Goal: Task Accomplishment & Management: Complete application form

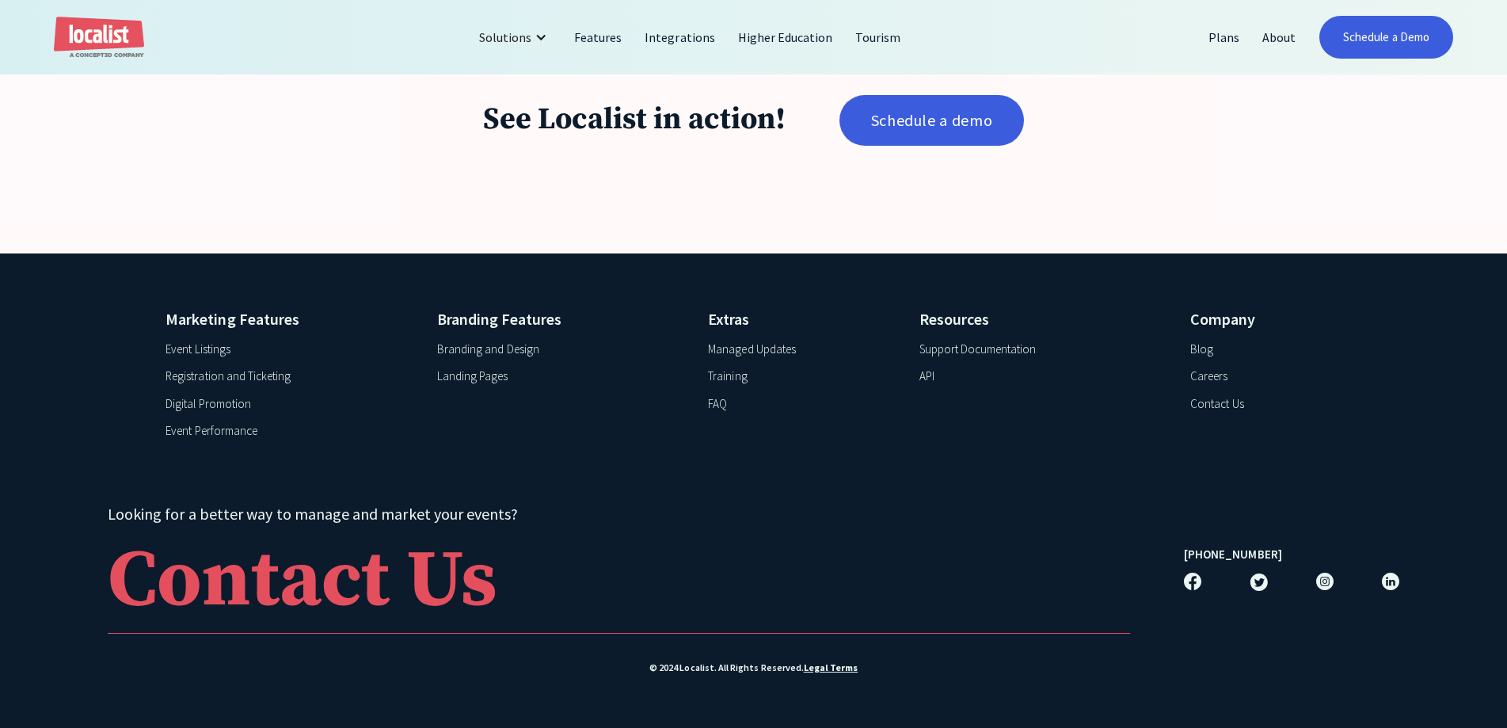
scroll to position [3206, 0]
click at [1210, 154] on div "See Localist in action! Schedule a demo" at bounding box center [753, 120] width 1507 height 266
click at [464, 234] on div "See Localist in action! Schedule a demo" at bounding box center [753, 120] width 1507 height 266
drag, startPoint x: 931, startPoint y: 114, endPoint x: 936, endPoint y: 123, distance: 9.9
click at [931, 114] on link "Schedule a demo" at bounding box center [931, 120] width 185 height 51
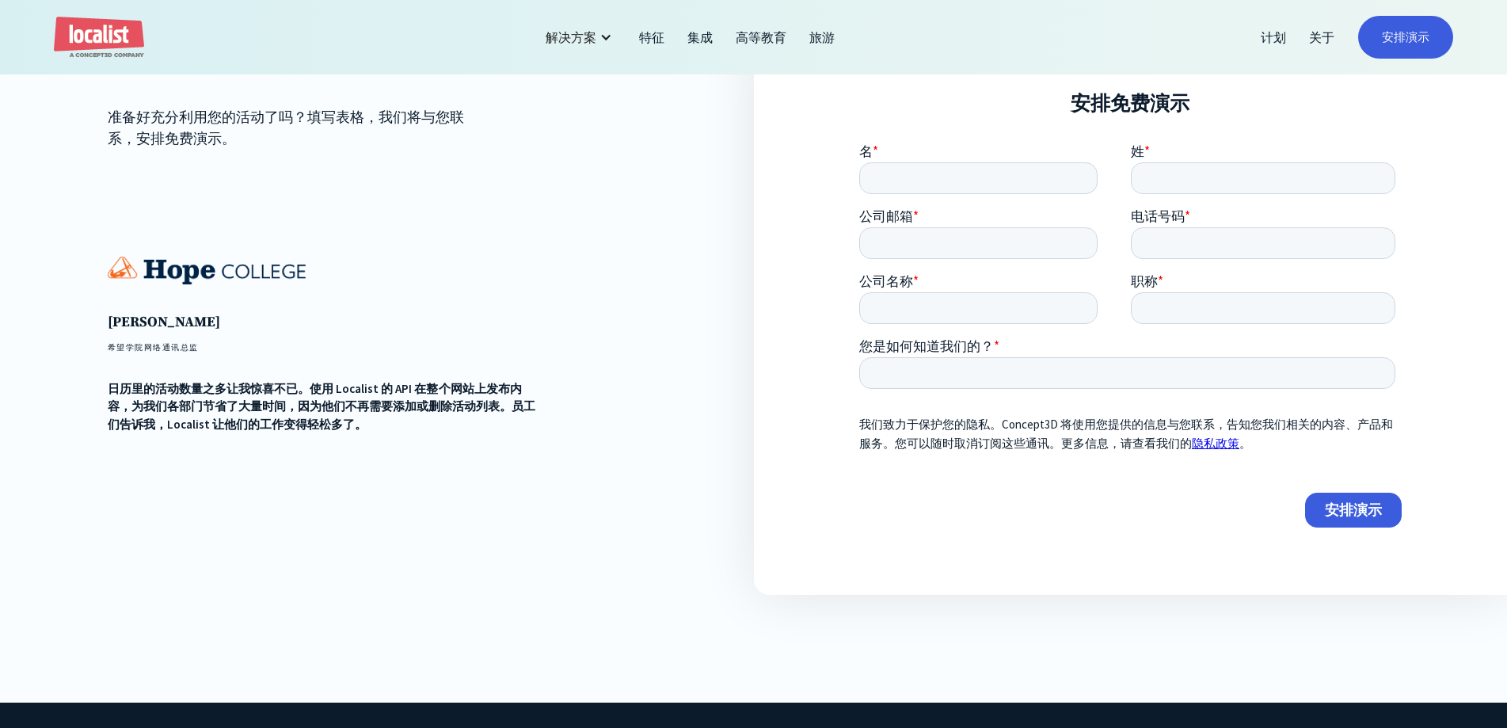
scroll to position [238, 0]
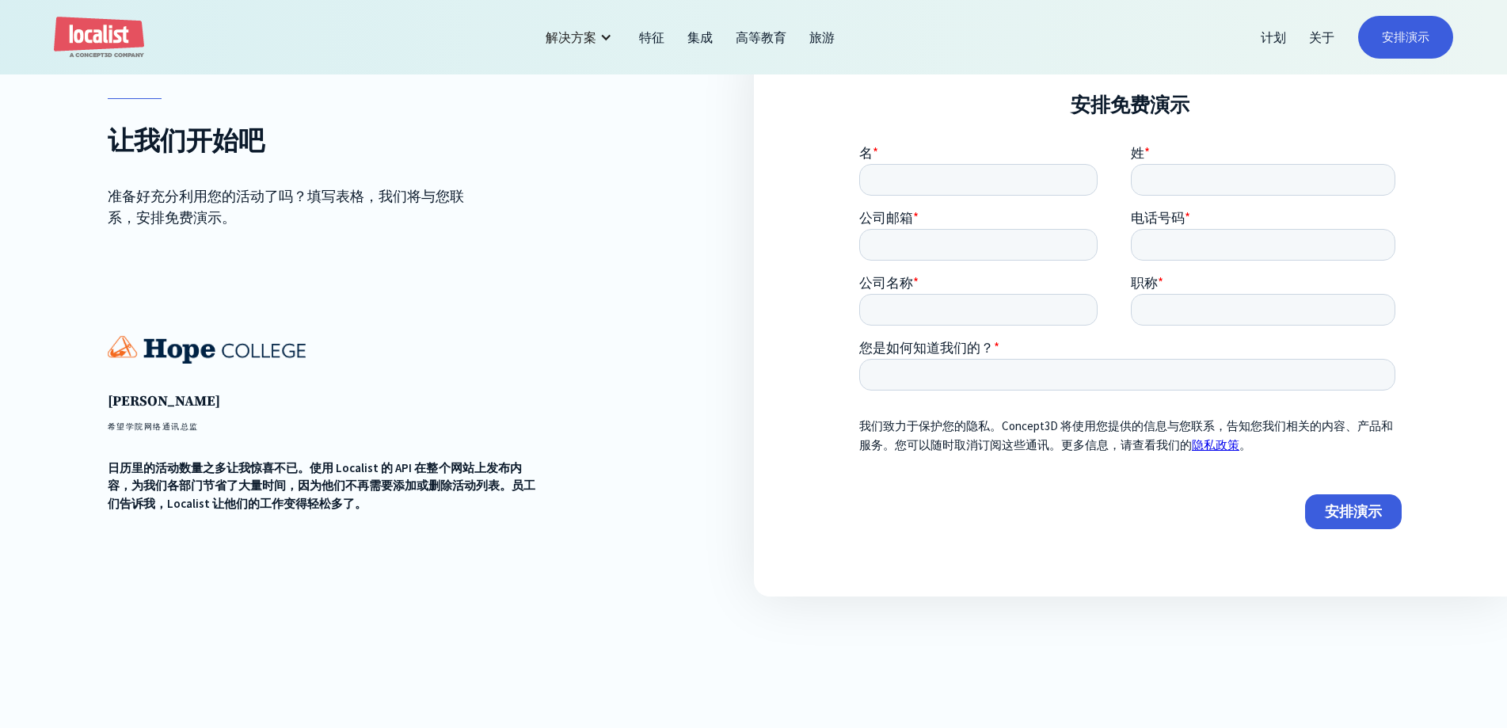
click at [994, 196] on fieldset "名 * 姓 *" at bounding box center [1129, 176] width 542 height 65
click at [994, 187] on input "名 *" at bounding box center [977, 179] width 238 height 32
type input "Sun"
type input "Eyama"
type input "592527266@qq.com"
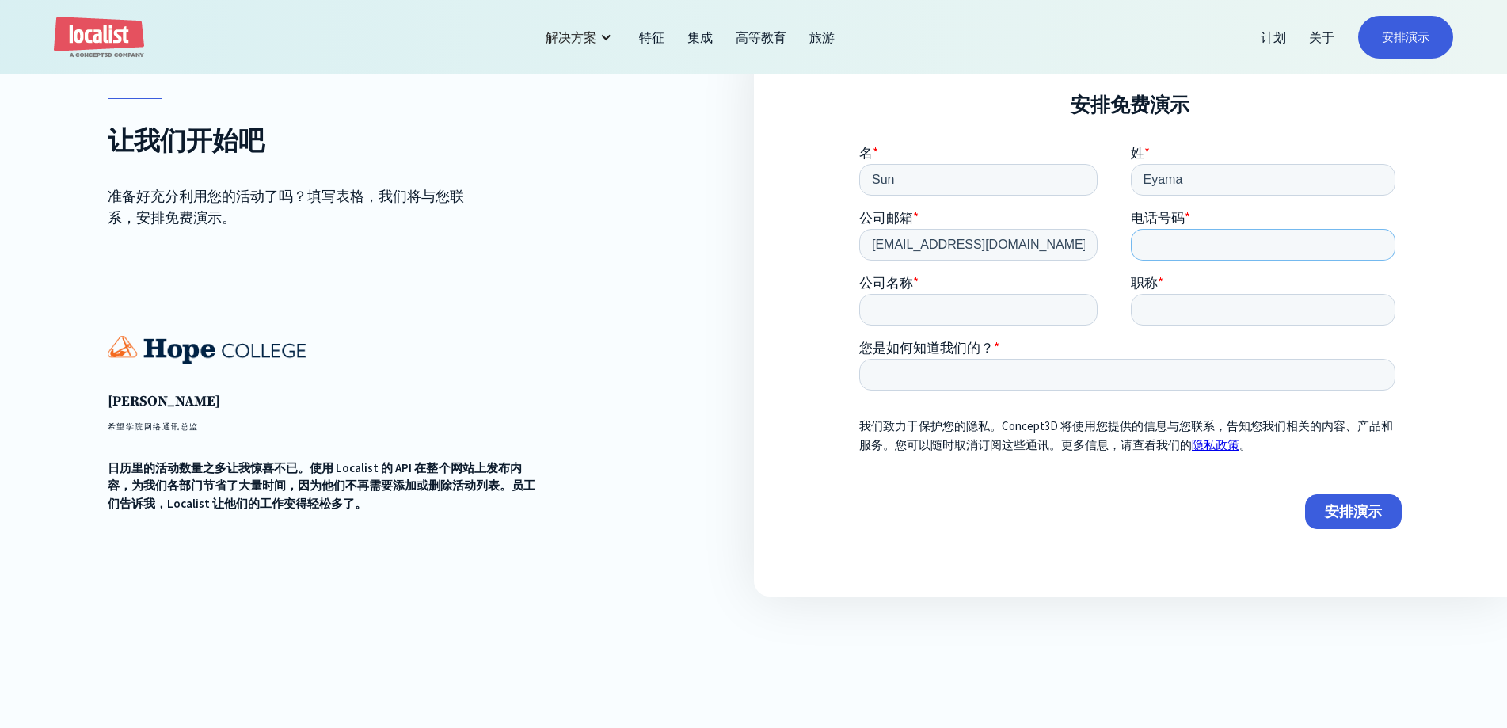
type input "+8613413566118"
type input "Guangzhou Honest Exhibition Co., Ltd"
click at [1182, 314] on input "职称 *" at bounding box center [1262, 309] width 265 height 32
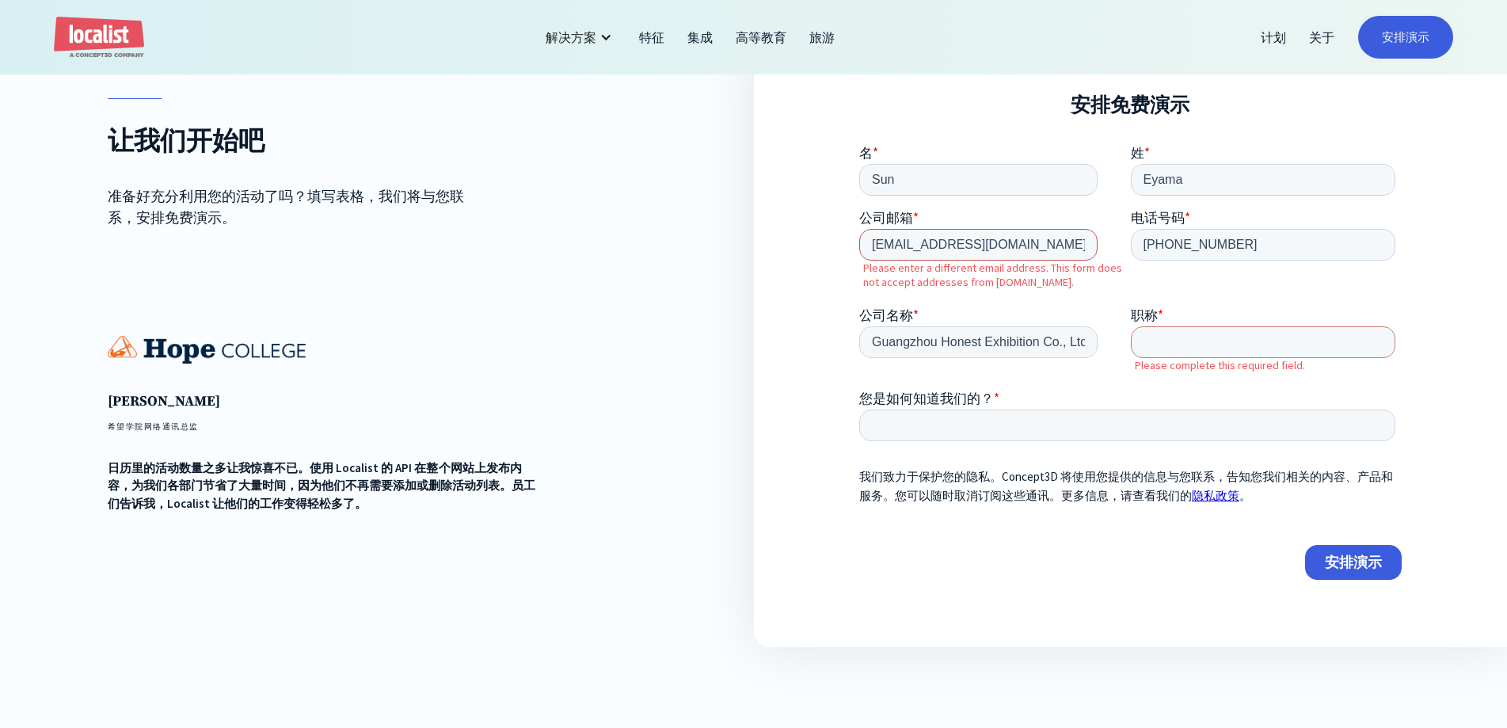
drag, startPoint x: 1037, startPoint y: 236, endPoint x: 762, endPoint y: 251, distance: 276.0
click at [858, 251] on html "名 * Sun 姓 * Eyama 公司邮箱 * 592527266@qq.com Please enter a different email addres…" at bounding box center [1129, 375] width 542 height 462
type input "592527266@qq.co"
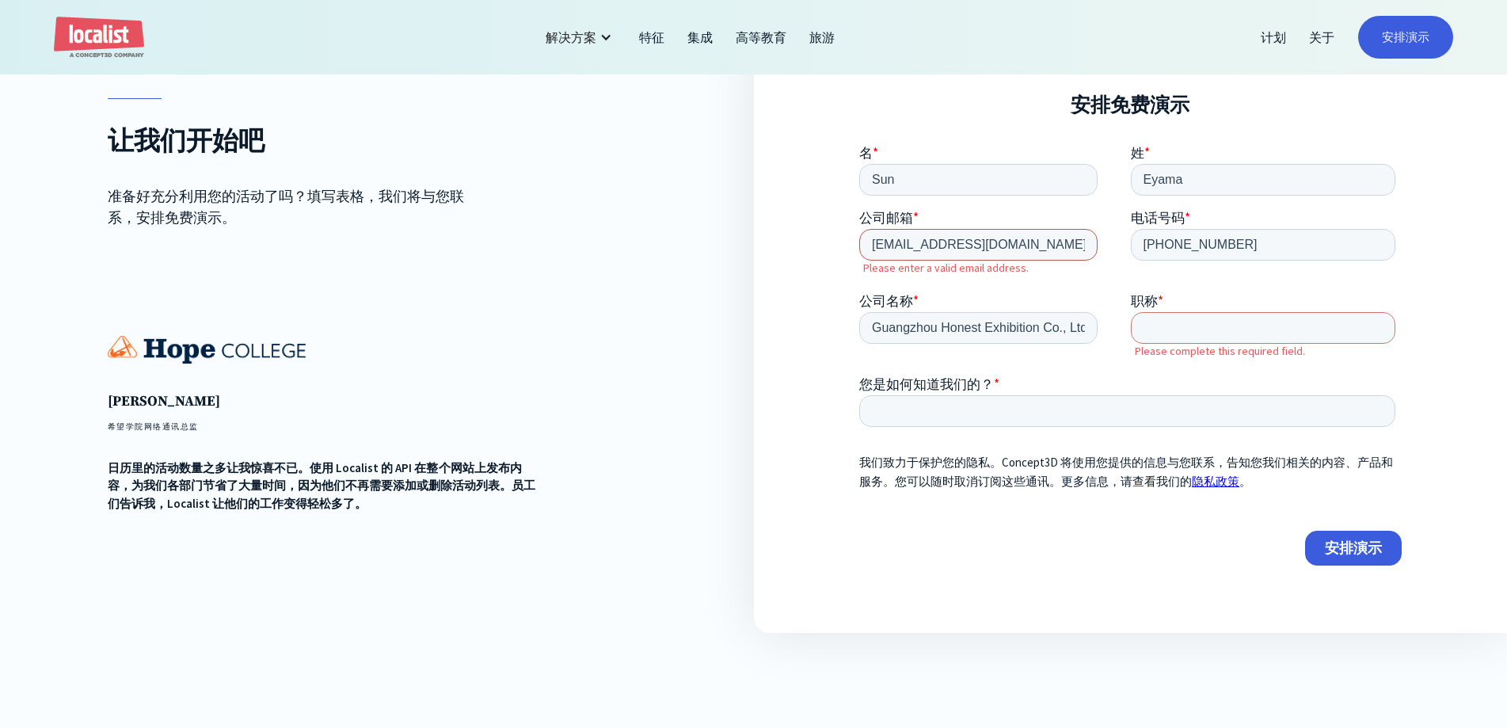
drag, startPoint x: 1000, startPoint y: 247, endPoint x: 813, endPoint y: 249, distance: 186.9
click at [858, 249] on html "名 * Sun 姓 * Eyama 公司邮箱 * 592527266@qq.co Please enter a valid email address. 电话…" at bounding box center [1129, 368] width 542 height 448
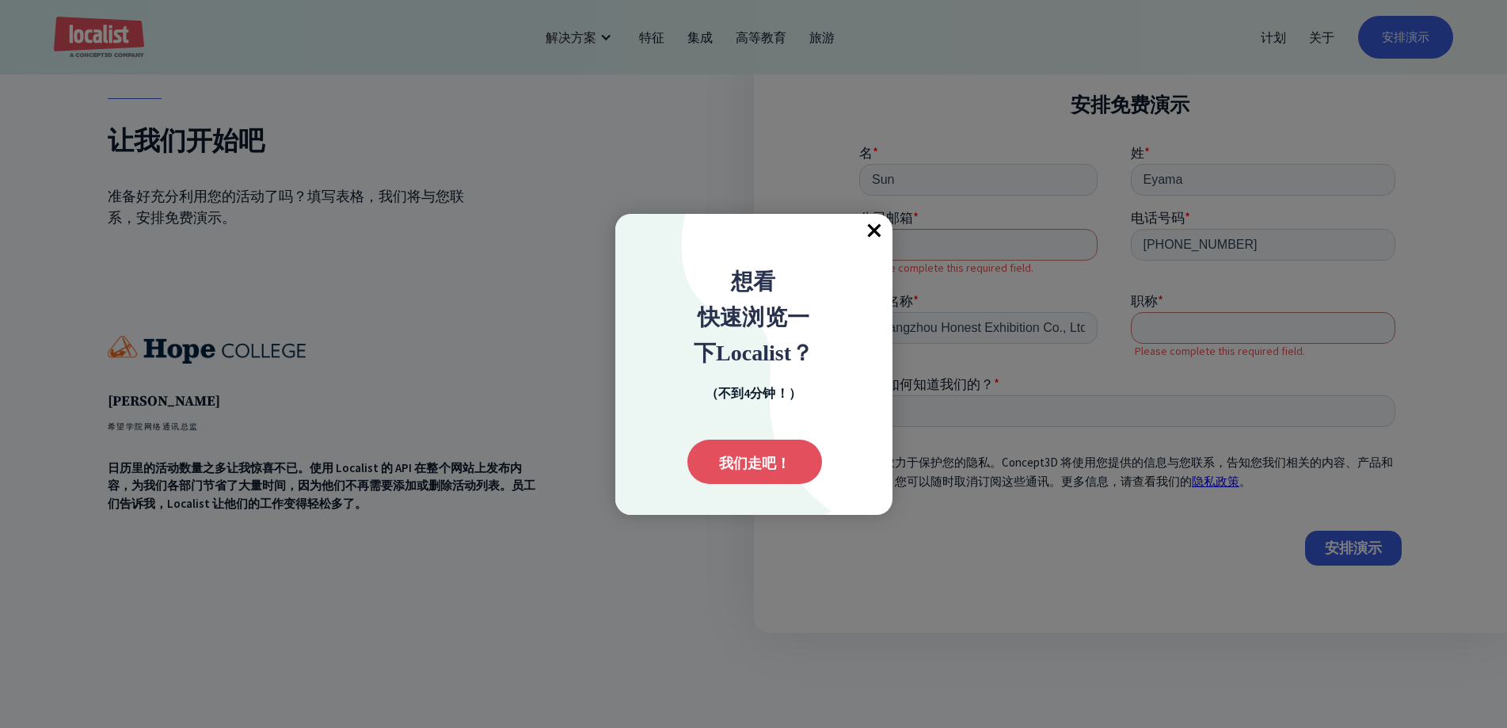
click at [869, 234] on font "×" at bounding box center [874, 231] width 14 height 40
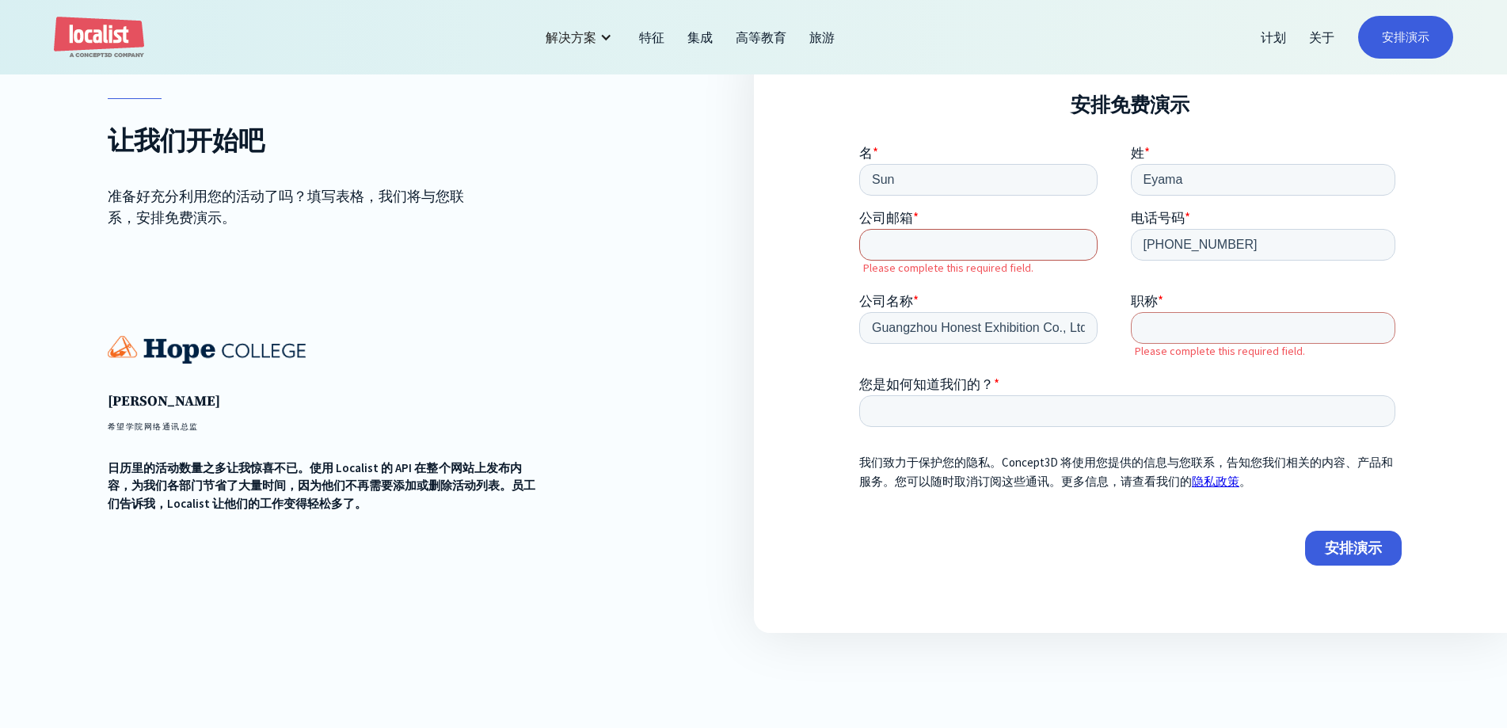
click at [957, 243] on input "公司邮箱 *" at bounding box center [977, 244] width 238 height 32
paste input "wbe_office@yeah.net"
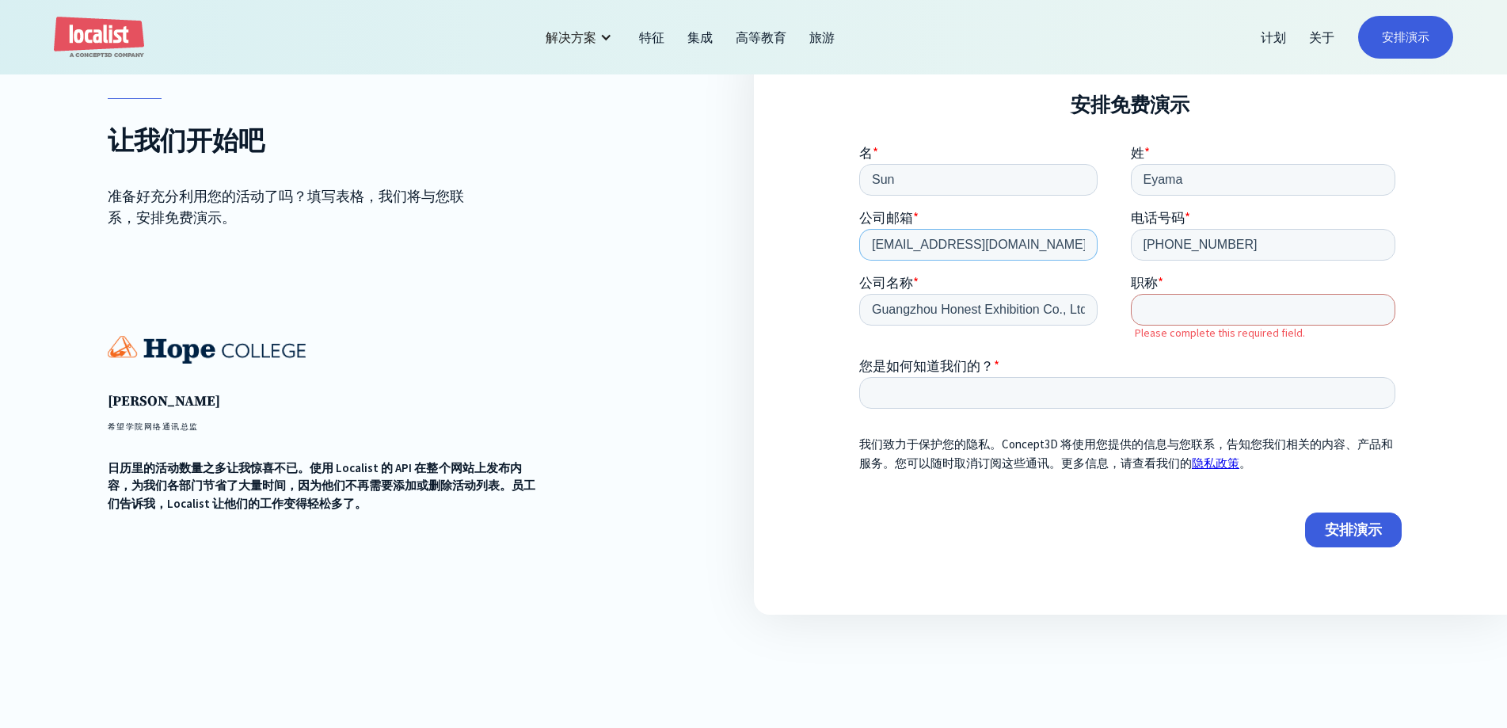
type input "wbe_office@yeah.net"
click at [1195, 305] on form "名 * Sun 姓 * Eyama 公司邮箱 * wbe_office@yeah.net 电话号码 * +8613413566118 公司名称 * Guang…" at bounding box center [1129, 352] width 542 height 416
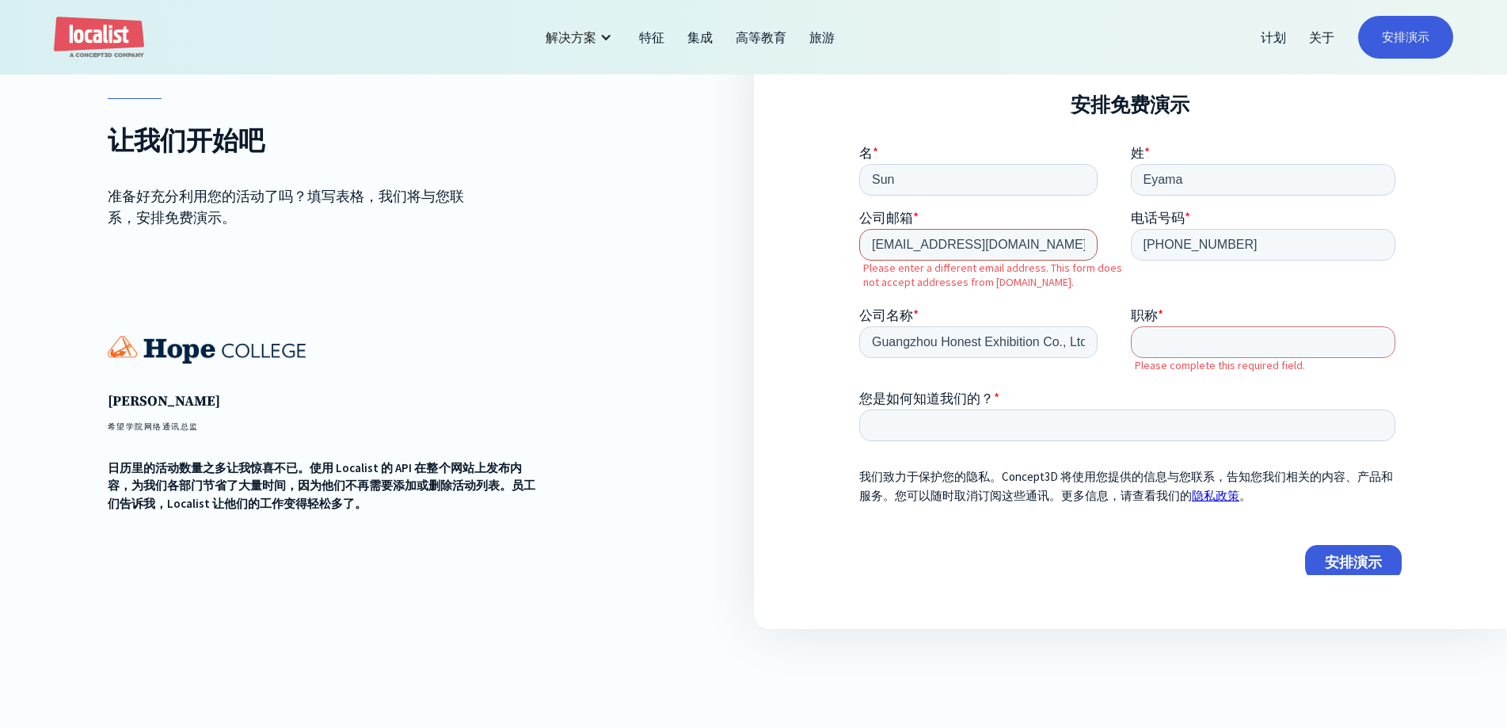
drag, startPoint x: 961, startPoint y: 252, endPoint x: 698, endPoint y: 253, distance: 262.1
click at [858, 253] on html "名 * Sun 姓 * Eyama 公司邮箱 * wbe_office@yeah.net Please enter a different email add…" at bounding box center [1129, 375] width 542 height 462
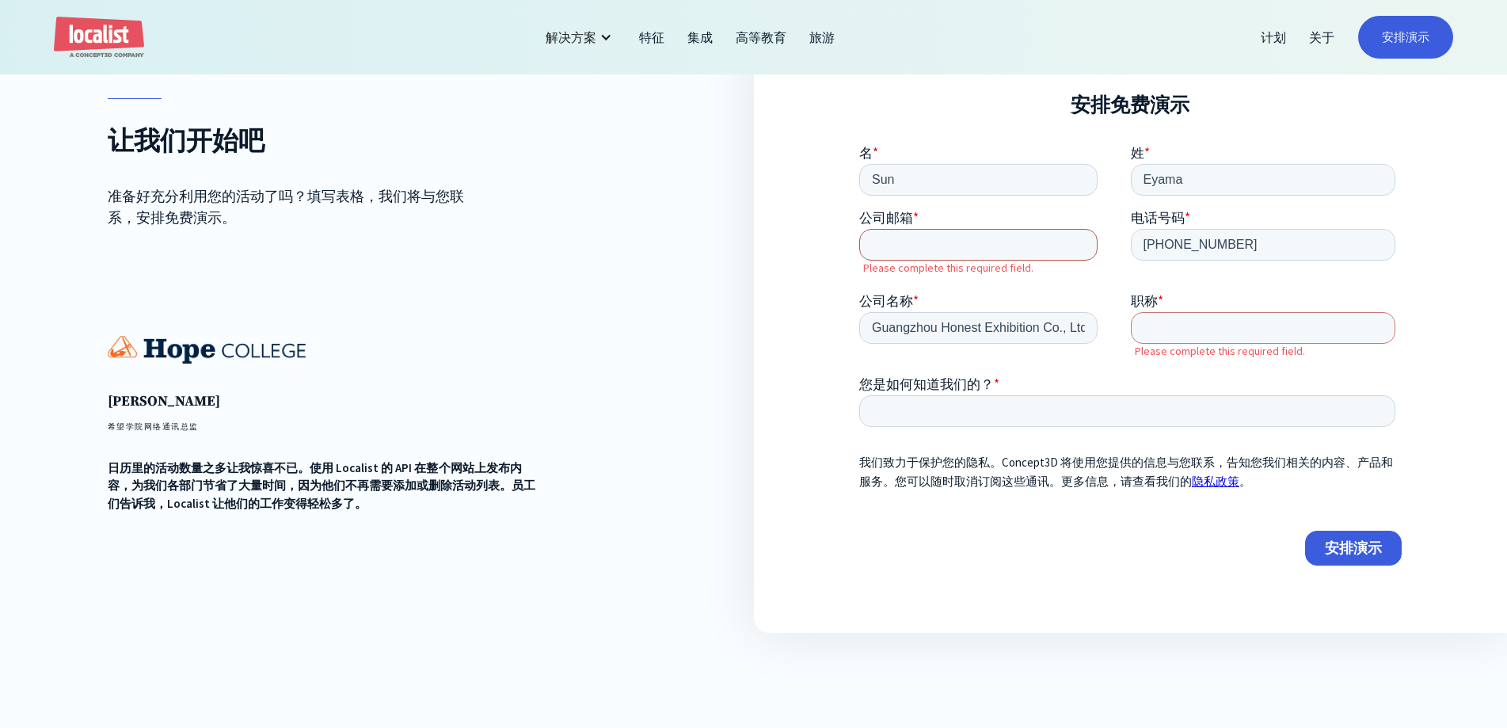
click at [932, 240] on input "公司邮箱 *" at bounding box center [977, 244] width 238 height 32
paste input "yigenanaer@163.com"
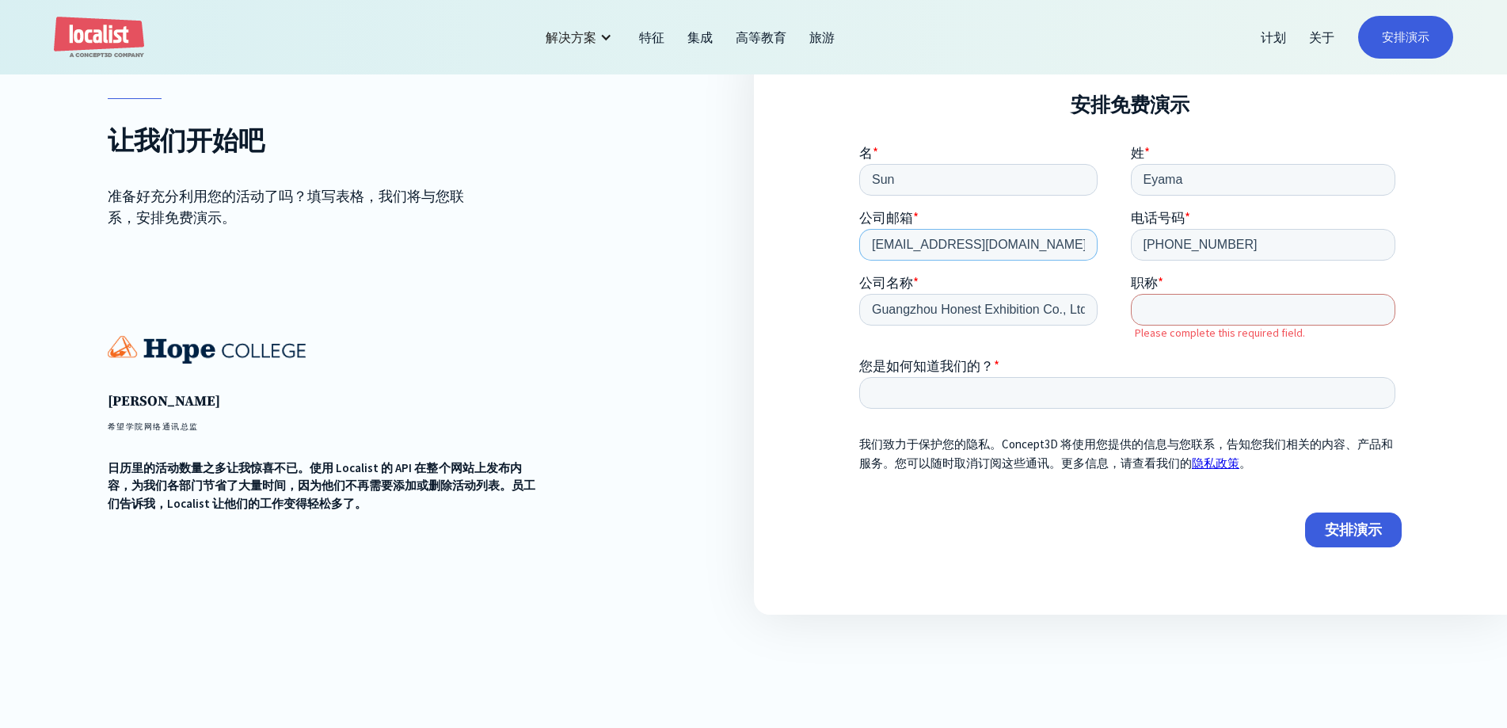
type input "yigenanaer@163.com"
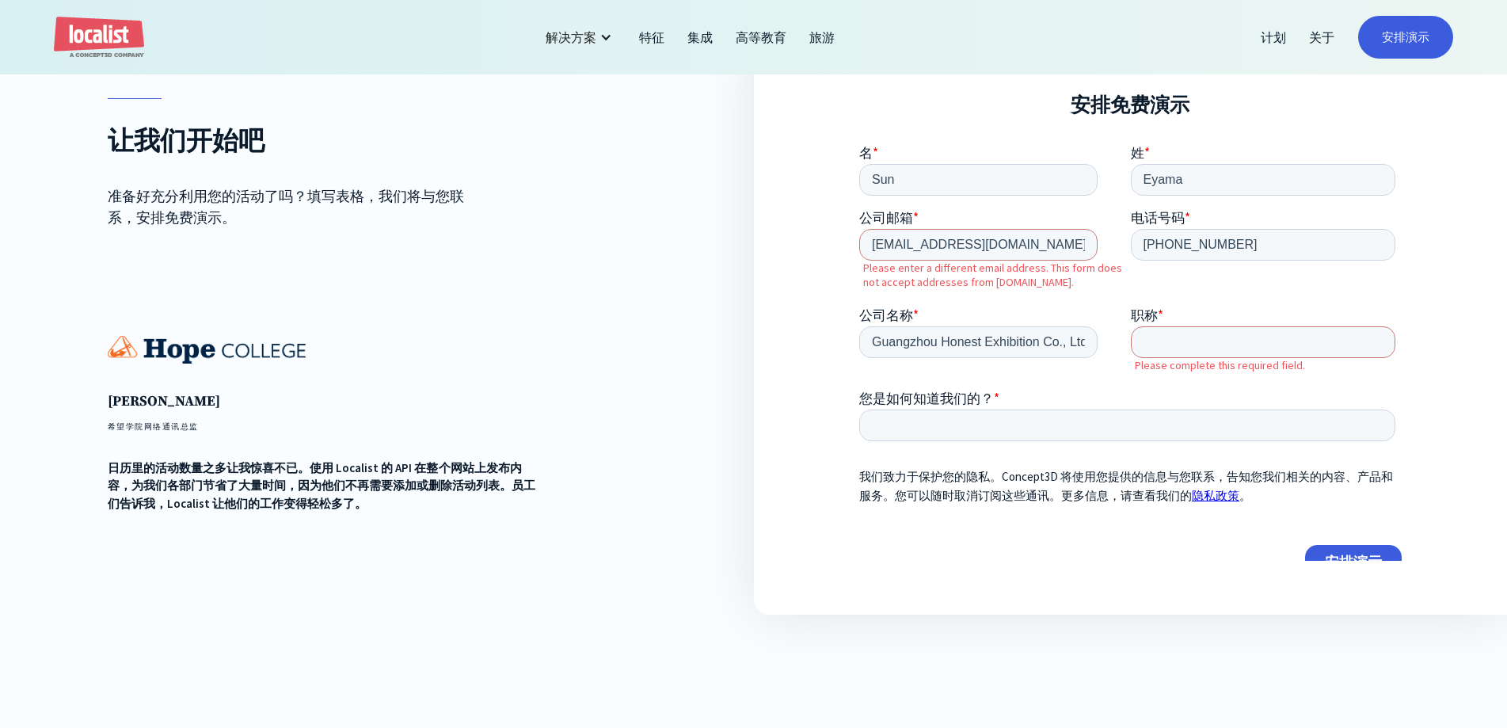
click at [1084, 275] on form "名 * Sun 姓 * Eyama 公司邮箱 * yigenanaer@163.com Please enter a different email addr…" at bounding box center [1129, 368] width 542 height 448
click at [1260, 241] on input "+8613413566118" at bounding box center [1262, 244] width 265 height 32
drag, startPoint x: 905, startPoint y: 311, endPoint x: 896, endPoint y: 310, distance: 8.7
click at [905, 311] on font "公司名称" at bounding box center [885, 314] width 54 height 17
click at [905, 325] on input "Guangzhou Honest Exhibition Co., Ltd" at bounding box center [977, 341] width 238 height 32
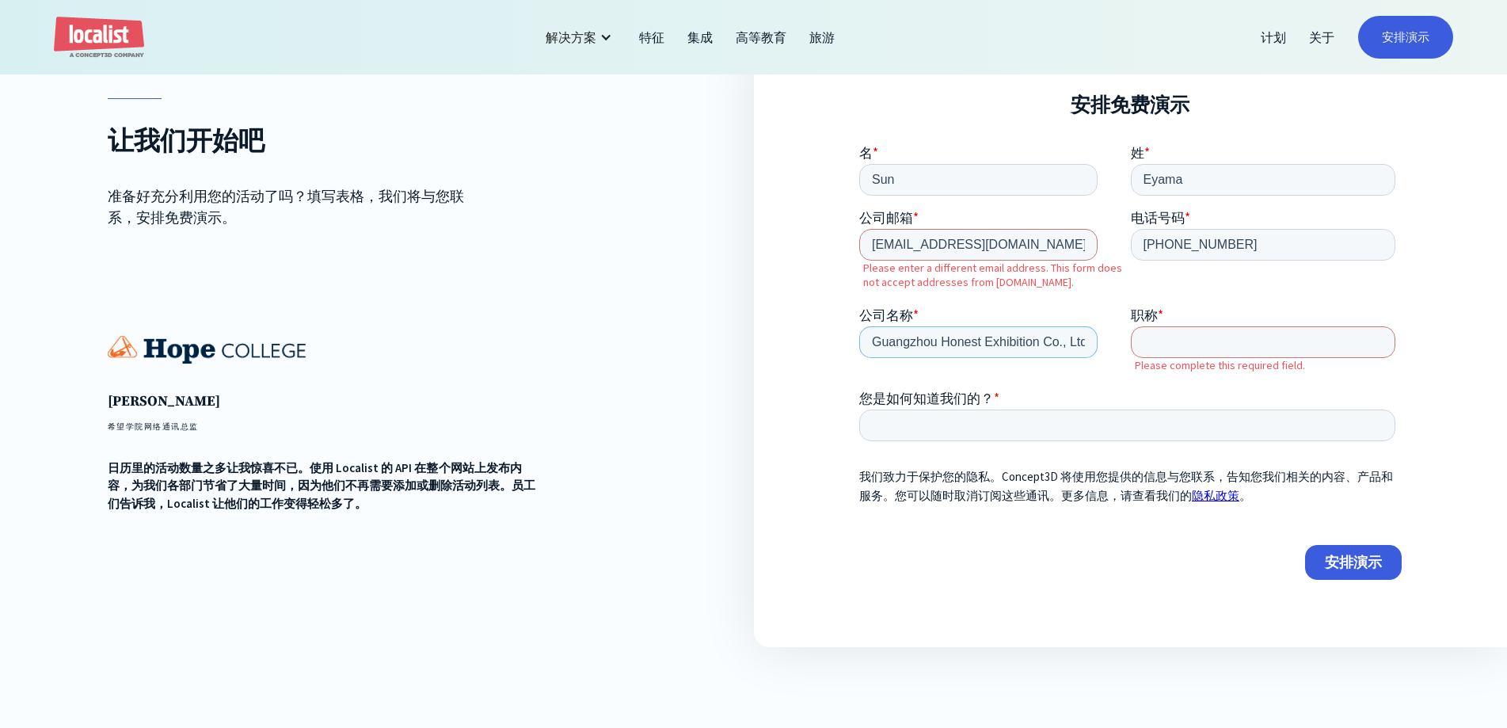
scroll to position [0, 2]
